Goal: Task Accomplishment & Management: Use online tool/utility

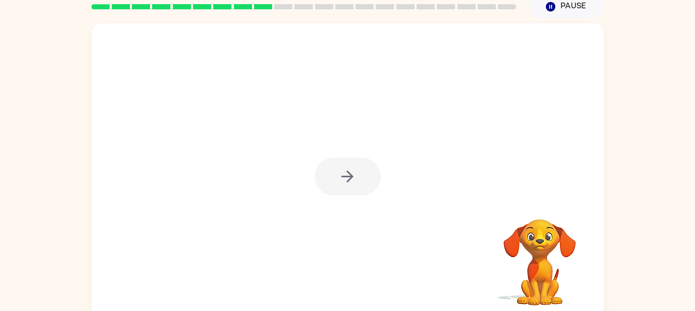
scroll to position [53, 0]
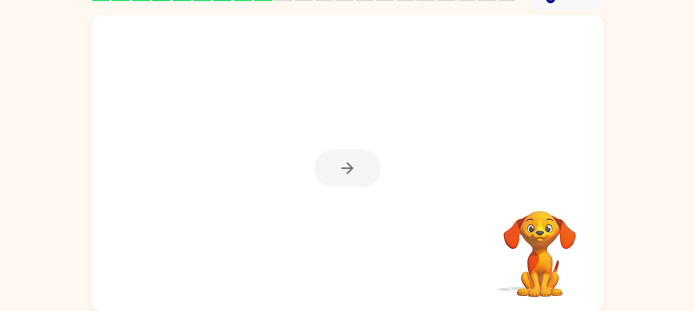
click at [352, 165] on div at bounding box center [348, 168] width 66 height 38
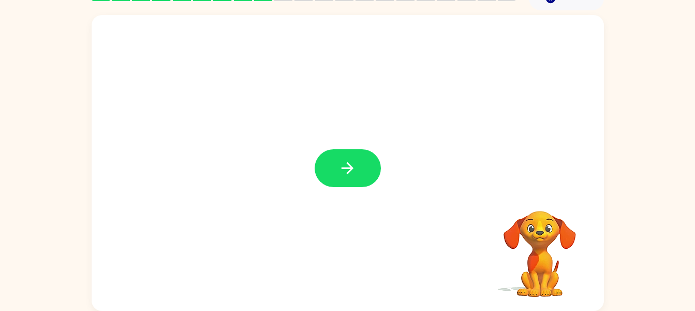
click at [340, 178] on button "button" at bounding box center [348, 168] width 66 height 38
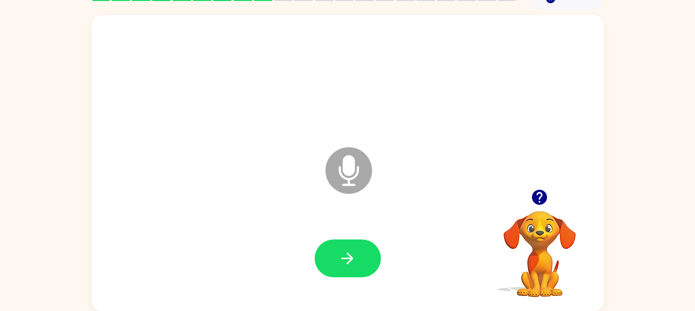
click at [349, 170] on icon "Microphone The Microphone is here when it is your turn to talk" at bounding box center [400, 183] width 155 height 78
click at [340, 166] on icon "Microphone The Microphone is here when it is your turn to talk" at bounding box center [400, 183] width 155 height 78
click at [340, 173] on icon "Microphone The Microphone is here when it is your turn to talk" at bounding box center [400, 183] width 155 height 78
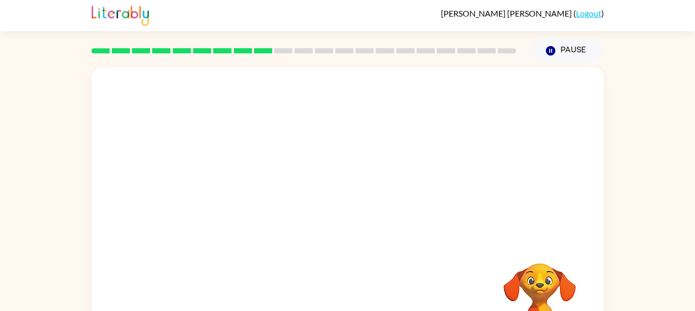
scroll to position [53, 0]
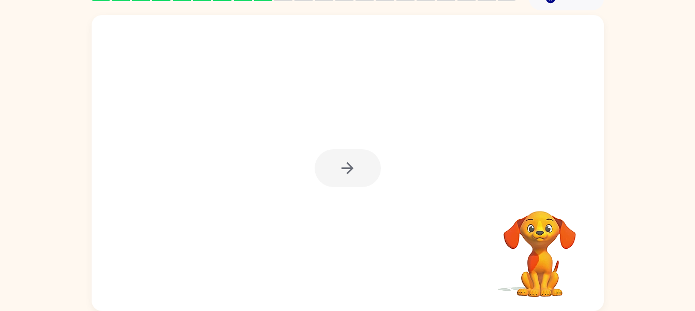
drag, startPoint x: 337, startPoint y: 139, endPoint x: 326, endPoint y: 287, distance: 148.5
click at [326, 287] on div at bounding box center [348, 163] width 513 height 296
click at [346, 172] on icon "button" at bounding box center [348, 168] width 18 height 18
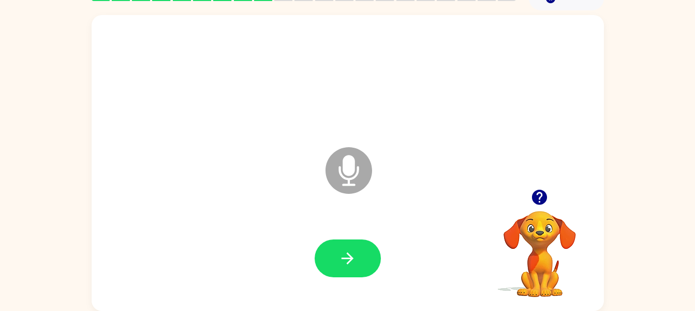
click at [541, 196] on icon "button" at bounding box center [540, 197] width 18 height 18
click at [369, 253] on button "button" at bounding box center [348, 258] width 66 height 38
click at [331, 254] on button "button" at bounding box center [348, 258] width 66 height 38
click at [318, 100] on div at bounding box center [348, 78] width 492 height 85
click at [369, 250] on button "button" at bounding box center [348, 258] width 66 height 38
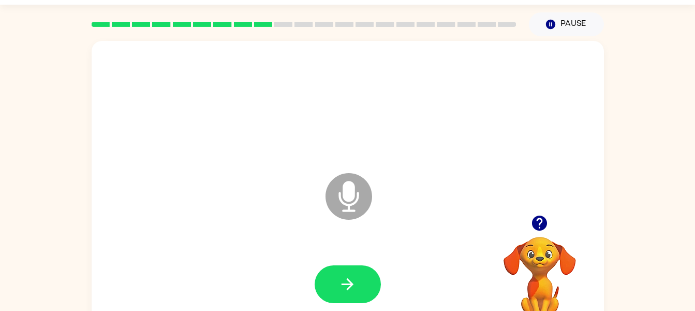
scroll to position [28, 0]
click at [542, 244] on video "Your browser must support playing .mp4 files to use Literably. Please try using…" at bounding box center [540, 272] width 104 height 104
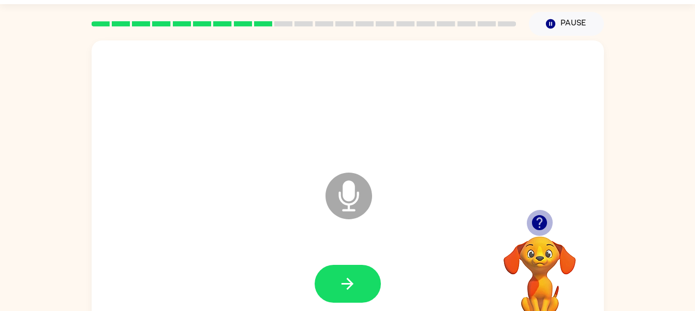
click at [539, 215] on icon "button" at bounding box center [540, 222] width 18 height 18
click at [483, 246] on div at bounding box center [348, 283] width 492 height 85
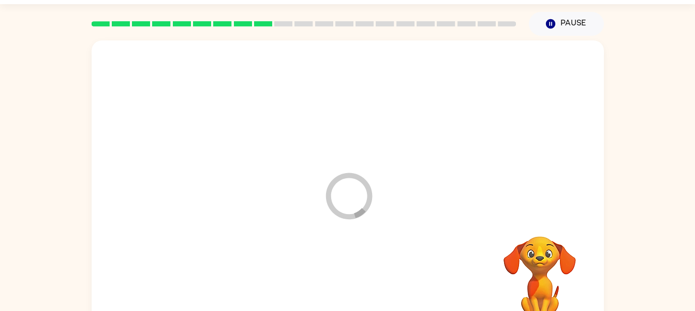
click at [480, 234] on div "Loader Your response is being sent to our graders" at bounding box center [348, 188] width 513 height 296
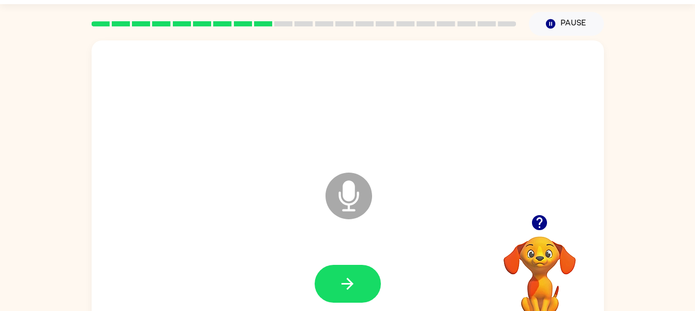
click at [371, 183] on icon "Microphone The Microphone is here when it is your turn to talk" at bounding box center [400, 209] width 155 height 78
click at [349, 196] on icon "Microphone The Microphone is here when it is your turn to talk" at bounding box center [400, 209] width 155 height 78
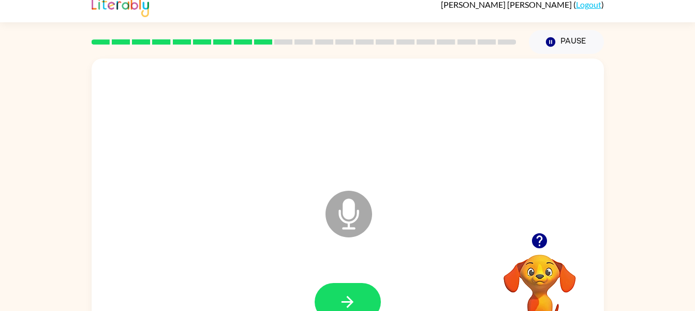
click at [346, 205] on icon "Microphone The Microphone is here when it is your turn to talk" at bounding box center [400, 227] width 155 height 78
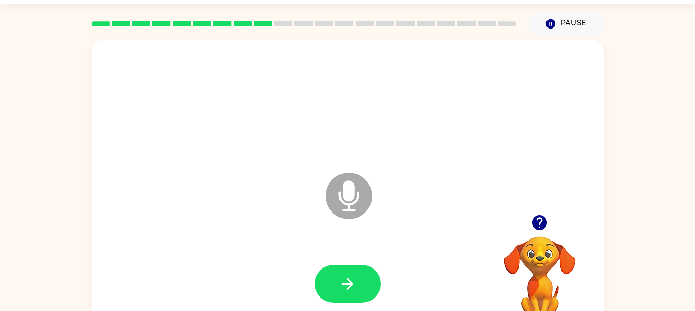
scroll to position [53, 0]
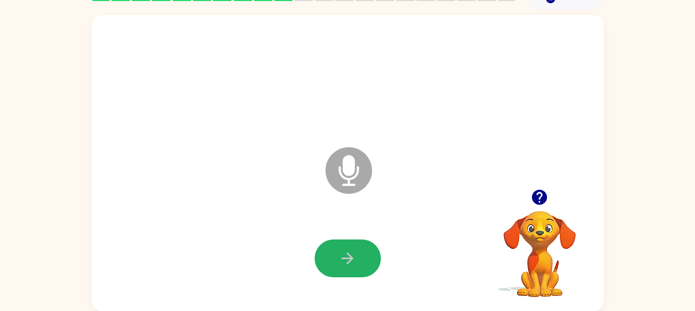
click at [354, 253] on icon "button" at bounding box center [348, 258] width 18 height 18
click at [351, 254] on icon "button" at bounding box center [348, 258] width 18 height 18
click at [336, 154] on icon at bounding box center [349, 170] width 47 height 47
click at [333, 253] on button "button" at bounding box center [348, 258] width 66 height 38
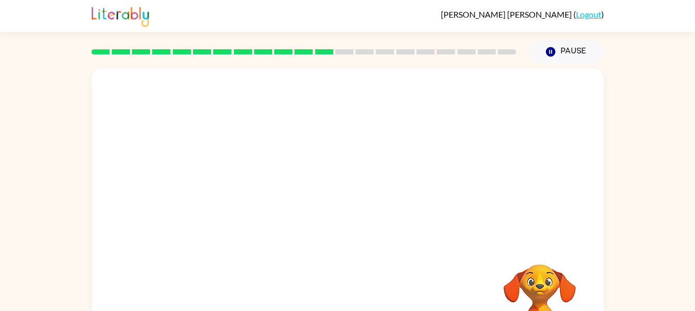
click at [547, 289] on video "Your browser must support playing .mp4 files to use Literably. Please try using…" at bounding box center [540, 300] width 104 height 104
click at [538, 287] on video "Your browser must support playing .mp4 files to use Literably. Please try using…" at bounding box center [540, 300] width 104 height 104
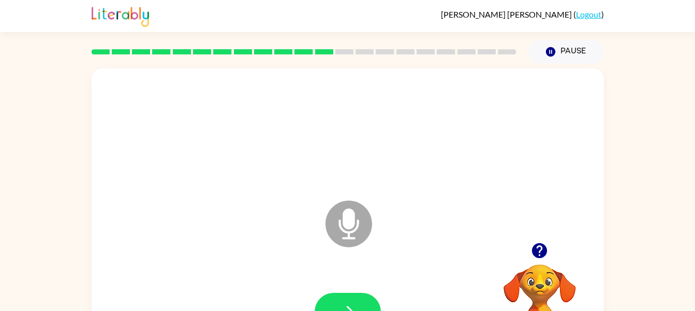
click at [533, 280] on video "Your browser must support playing .mp4 files to use Literably. Please try using…" at bounding box center [540, 300] width 104 height 104
click at [542, 289] on video "Your browser must support playing .mp4 files to use Literably. Please try using…" at bounding box center [540, 300] width 104 height 104
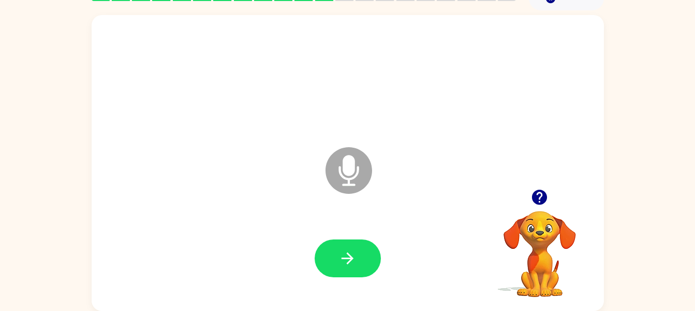
click at [533, 275] on video "Your browser must support playing .mp4 files to use Literably. Please try using…" at bounding box center [540, 247] width 104 height 104
click at [540, 264] on video "Your browser must support playing .mp4 files to use Literably. Please try using…" at bounding box center [540, 247] width 104 height 104
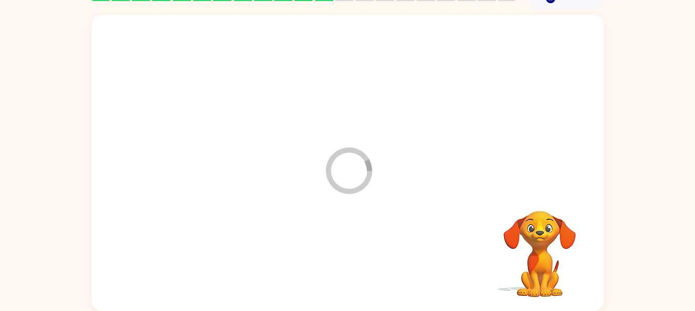
click at [519, 247] on video "Your browser must support playing .mp4 files to use Literably. Please try using…" at bounding box center [540, 247] width 104 height 104
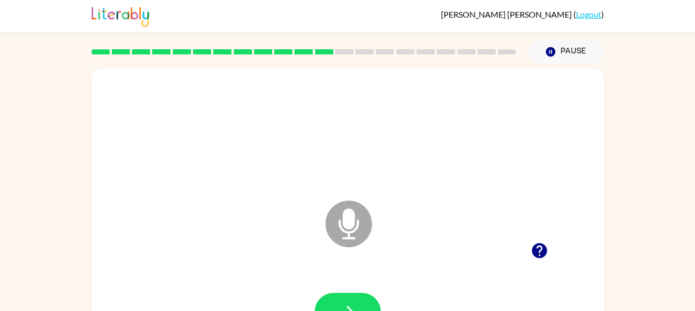
scroll to position [53, 0]
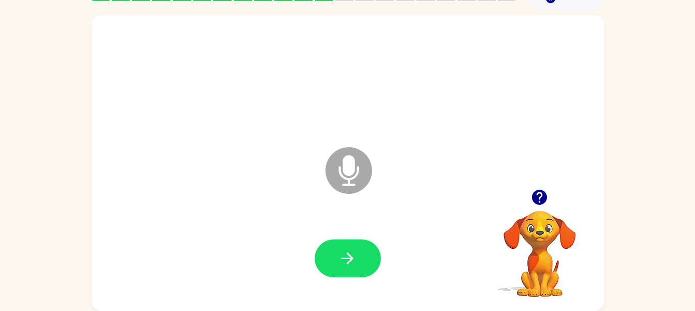
click at [352, 176] on icon at bounding box center [349, 170] width 47 height 47
click at [356, 259] on icon "button" at bounding box center [348, 258] width 18 height 18
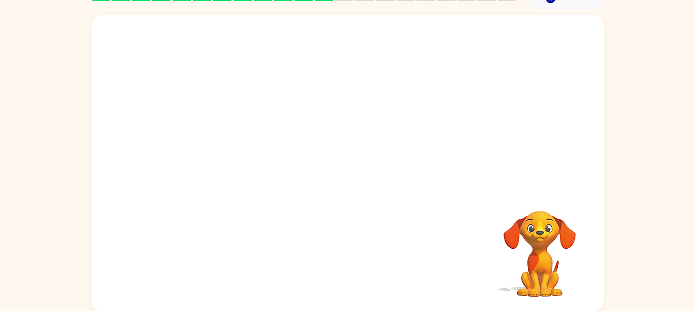
click at [456, 159] on div at bounding box center [348, 168] width 492 height 85
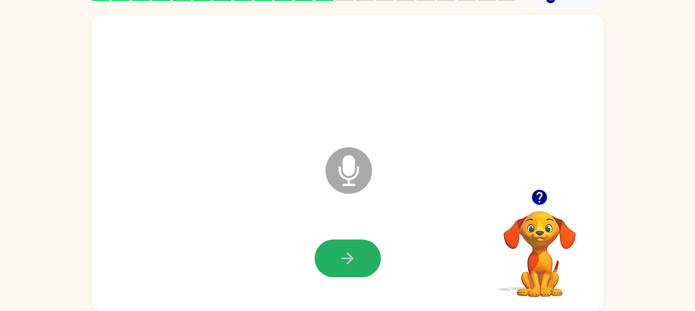
click at [346, 260] on icon "button" at bounding box center [348, 258] width 18 height 18
click at [525, 225] on video "Your browser must support playing .mp4 files to use Literably. Please try using…" at bounding box center [540, 247] width 104 height 104
click at [541, 203] on icon "button" at bounding box center [539, 197] width 15 height 15
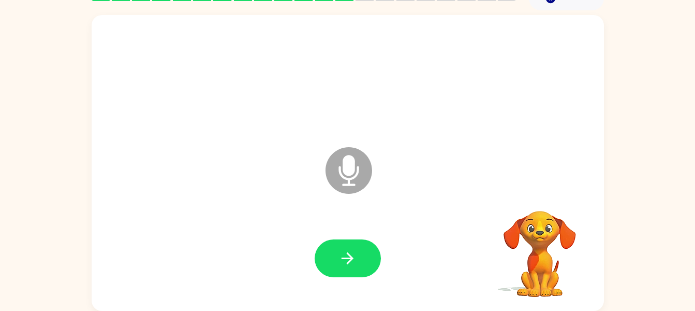
click at [555, 213] on video "Your browser must support playing .mp4 files to use Literably. Please try using…" at bounding box center [540, 247] width 104 height 104
click at [344, 271] on button "button" at bounding box center [348, 258] width 66 height 38
click at [366, 154] on icon at bounding box center [349, 170] width 47 height 47
